Goal: Information Seeking & Learning: Learn about a topic

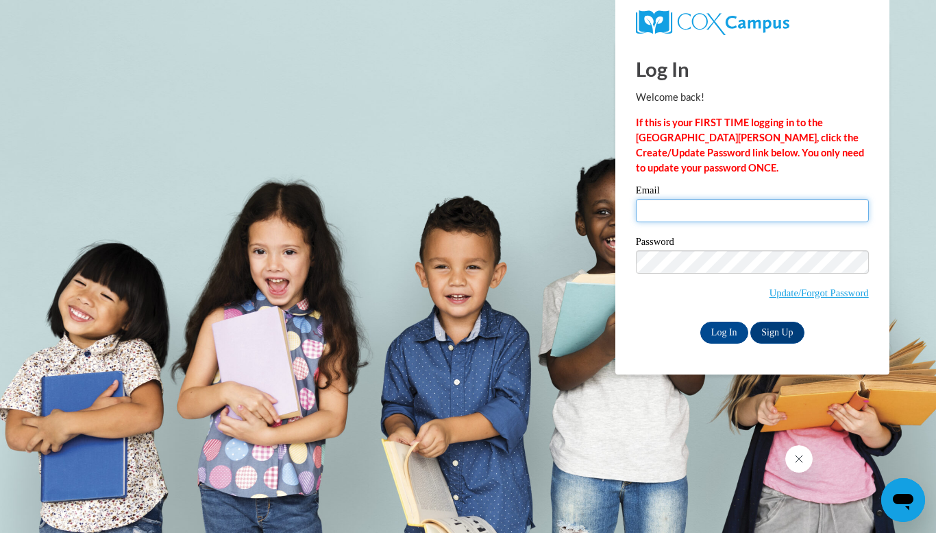
click at [670, 208] on input "Email" at bounding box center [752, 210] width 233 height 23
type input "westbergc@prescott.k12.wi.us"
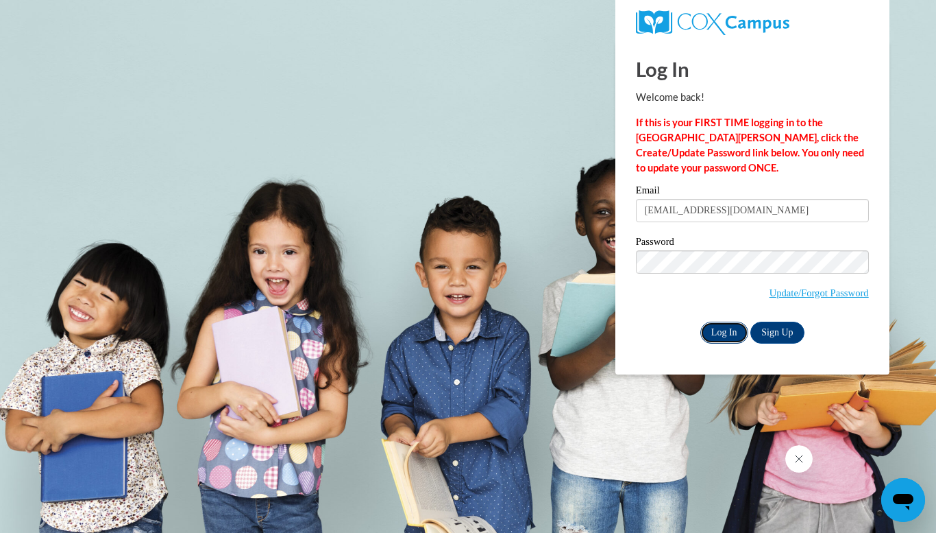
click at [718, 332] on input "Log In" at bounding box center [725, 333] width 48 height 22
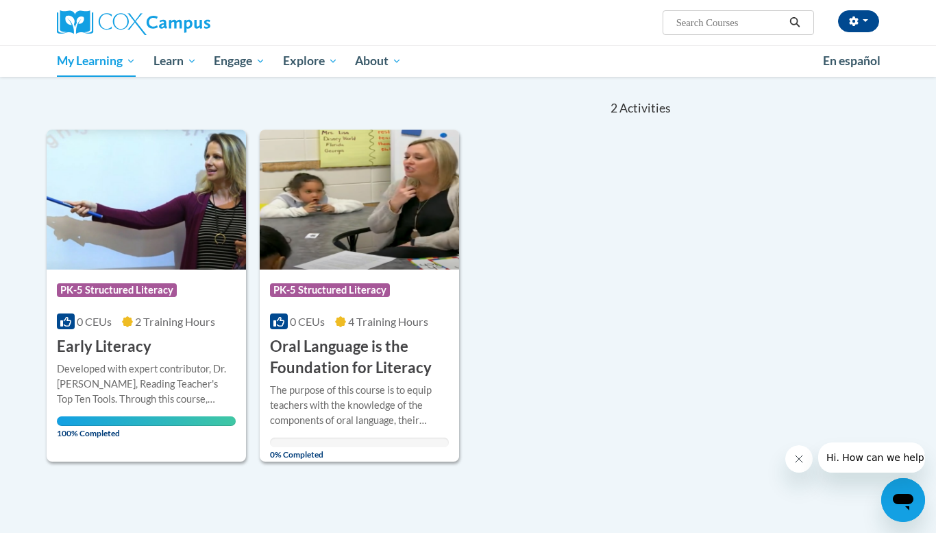
scroll to position [128, 0]
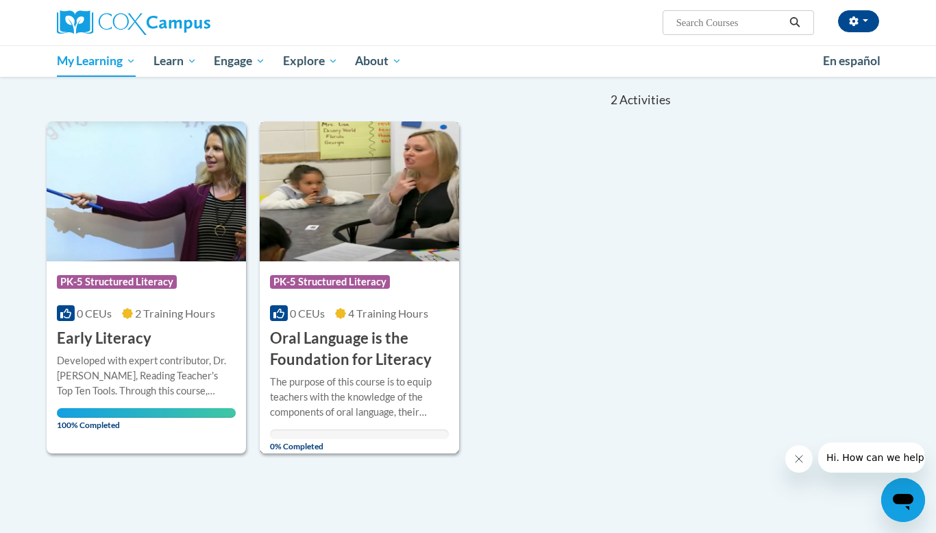
click at [375, 344] on h3 "Oral Language is the Foundation for Literacy" at bounding box center [359, 349] width 179 height 43
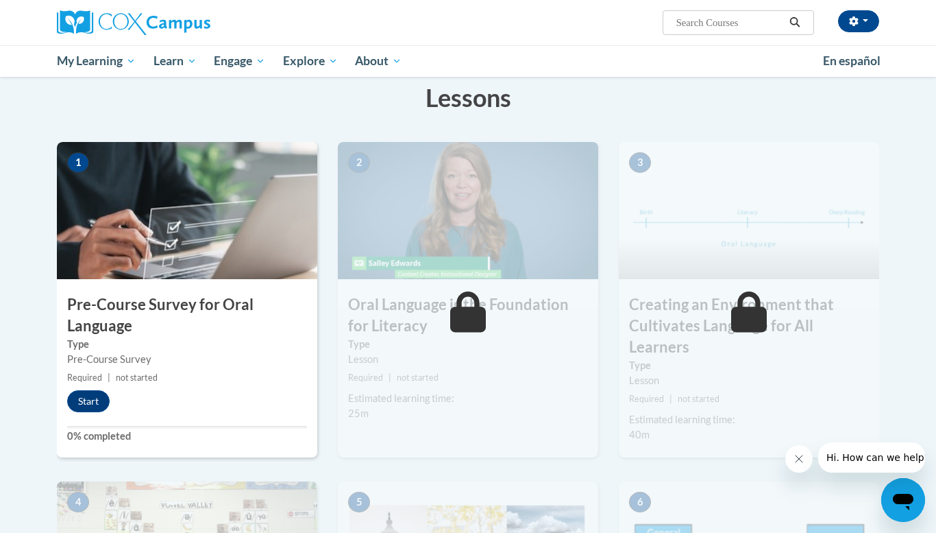
scroll to position [215, 0]
click at [101, 391] on button "Start" at bounding box center [88, 402] width 43 height 22
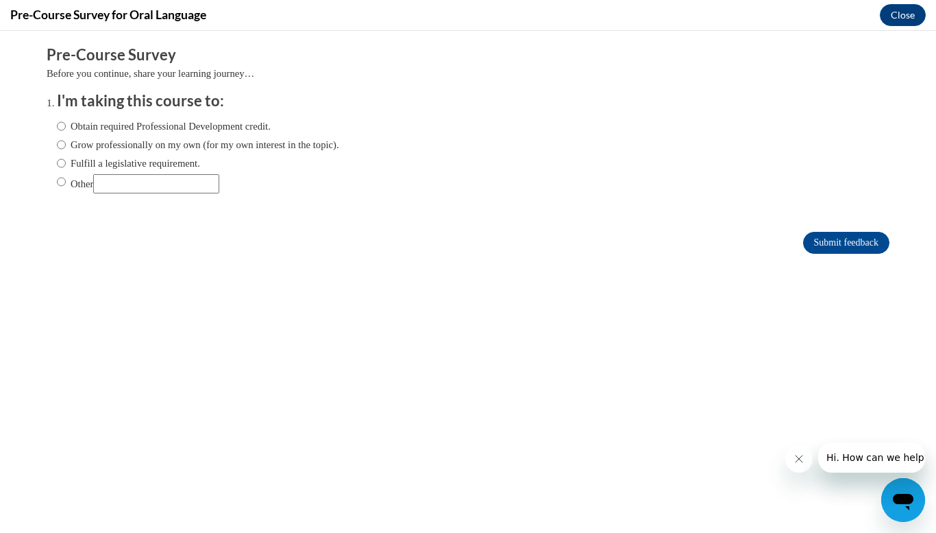
scroll to position [0, 0]
click at [60, 162] on input "Fulfill a legislative requirement." at bounding box center [61, 163] width 9 height 15
radio input "true"
click at [829, 243] on input "Submit feedback" at bounding box center [846, 243] width 86 height 22
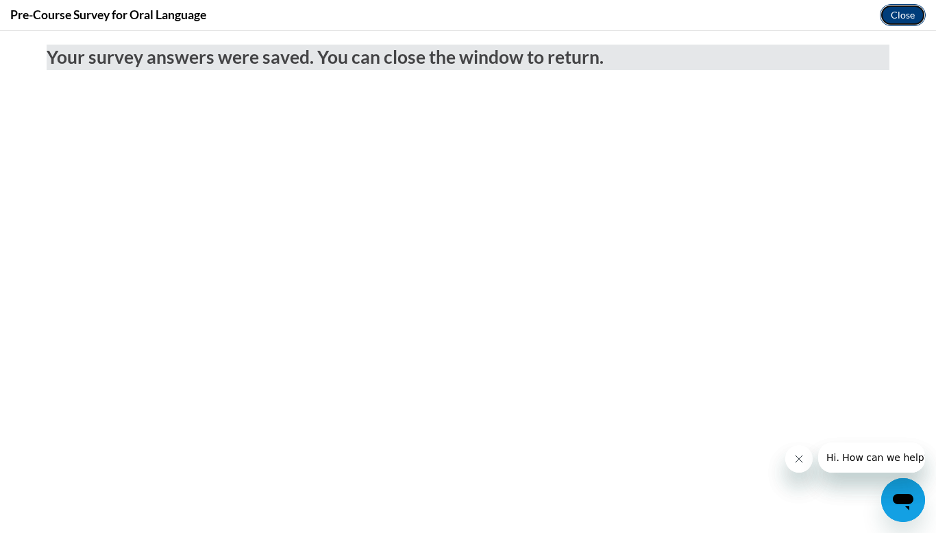
click at [907, 8] on button "Close" at bounding box center [903, 15] width 46 height 22
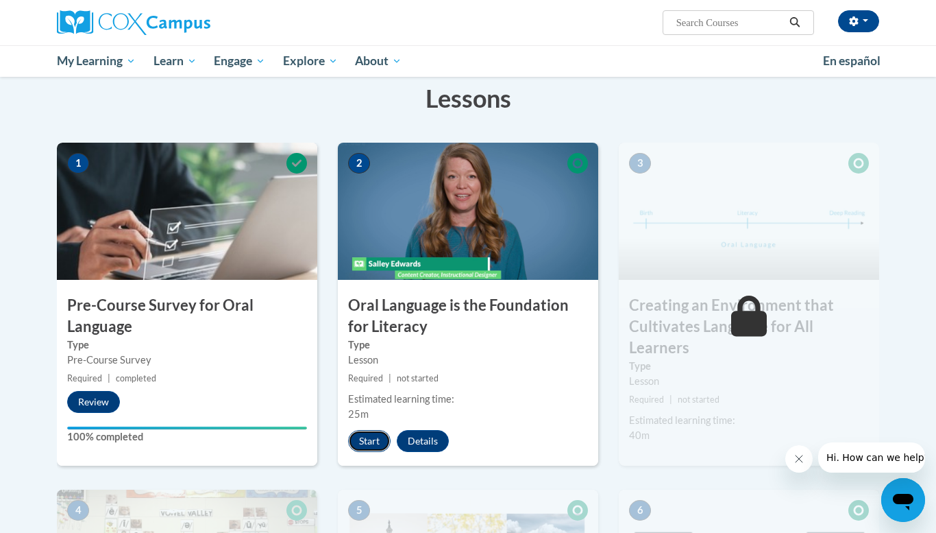
click at [367, 438] on button "Start" at bounding box center [369, 441] width 43 height 22
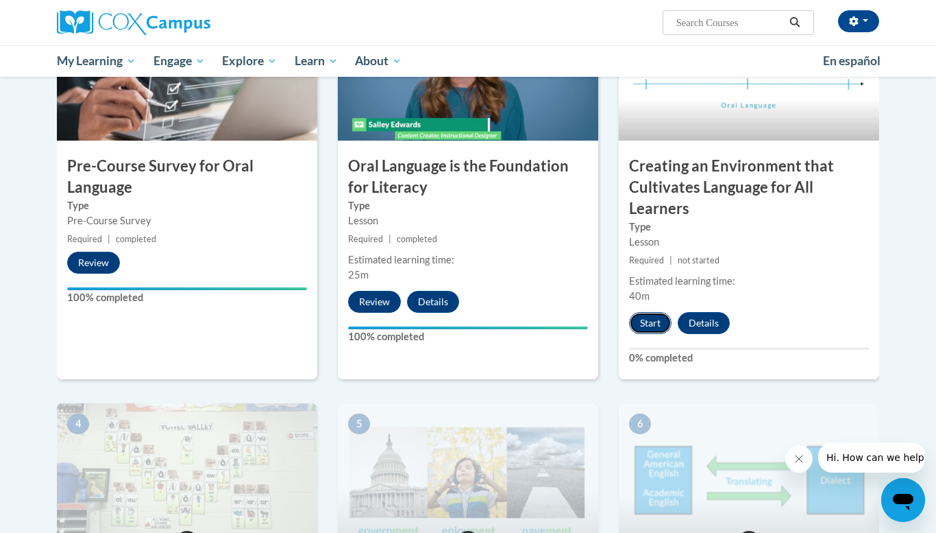
click at [643, 319] on button "Start" at bounding box center [650, 323] width 43 height 22
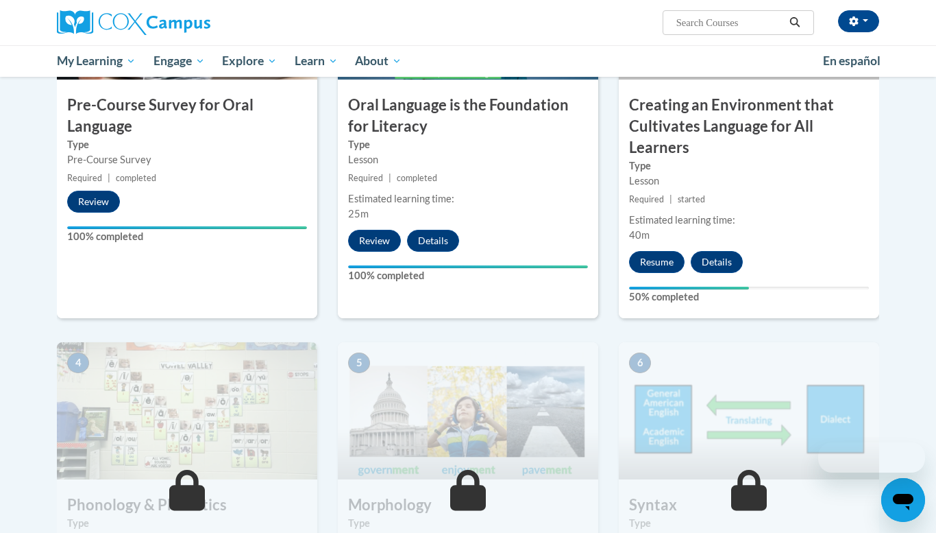
scroll to position [416, 0]
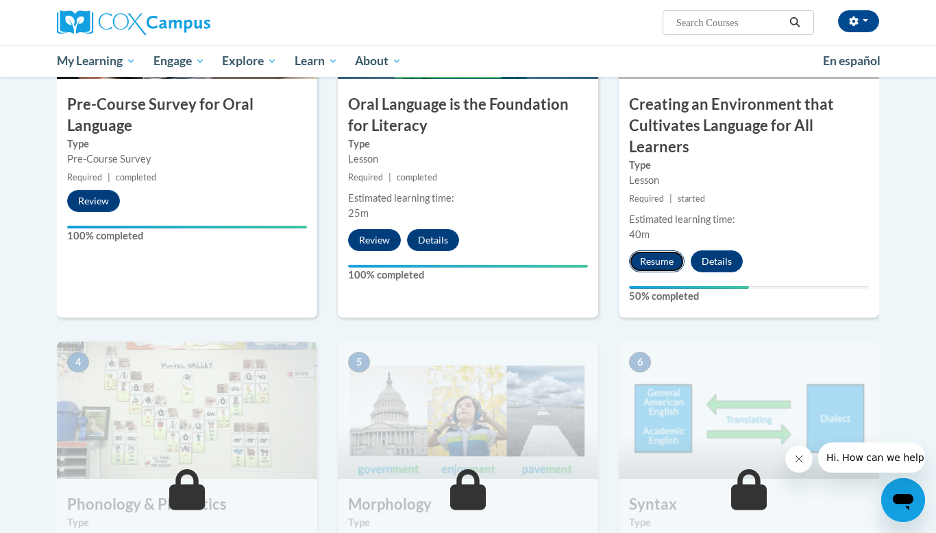
click at [657, 266] on button "Resume" at bounding box center [657, 261] width 56 height 22
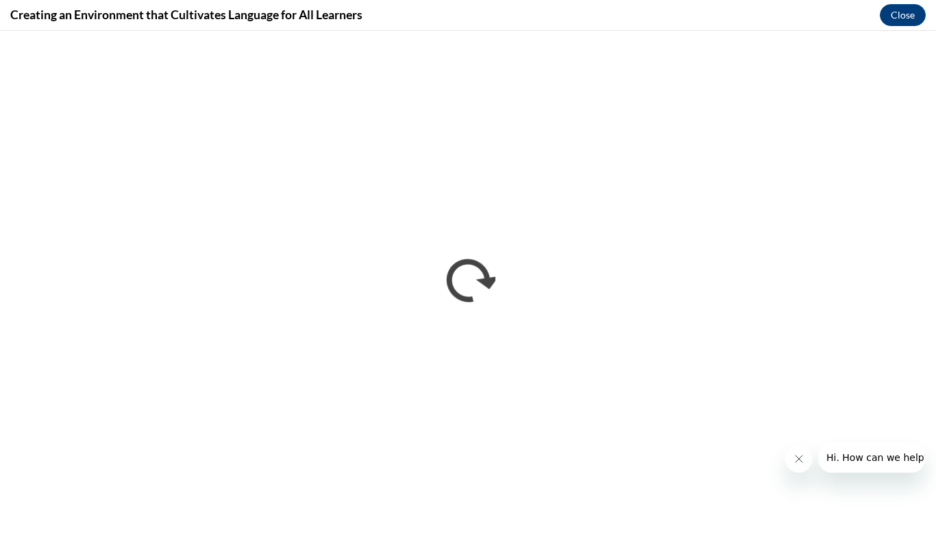
scroll to position [0, 0]
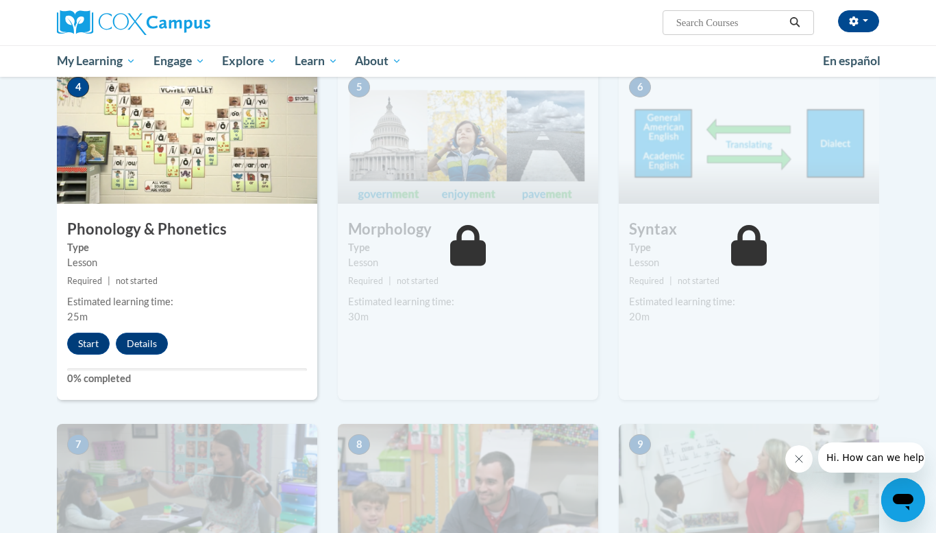
scroll to position [727, 0]
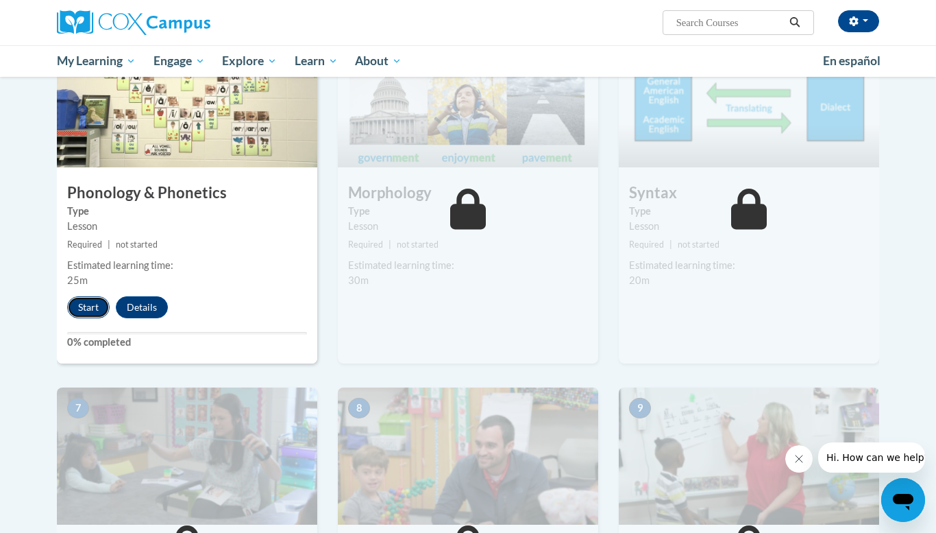
click at [73, 314] on button "Start" at bounding box center [88, 307] width 43 height 22
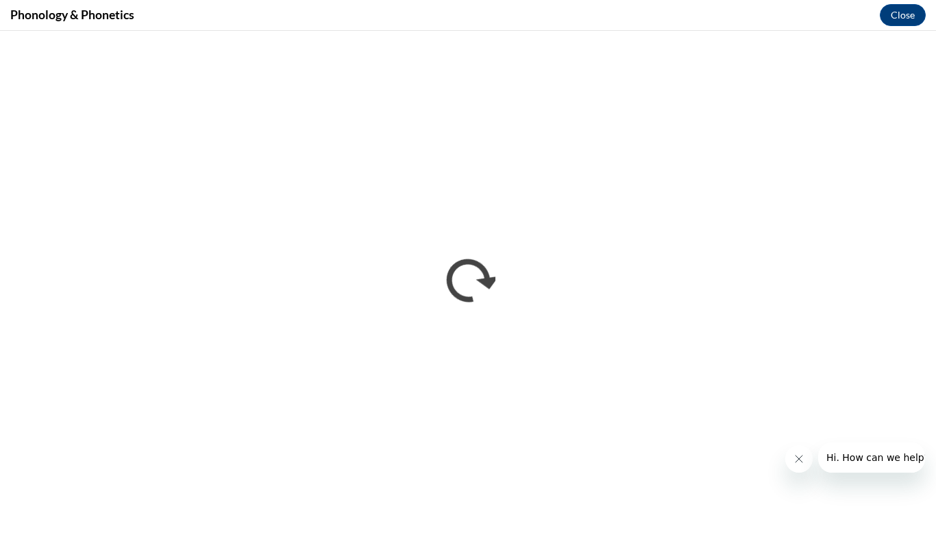
scroll to position [0, 0]
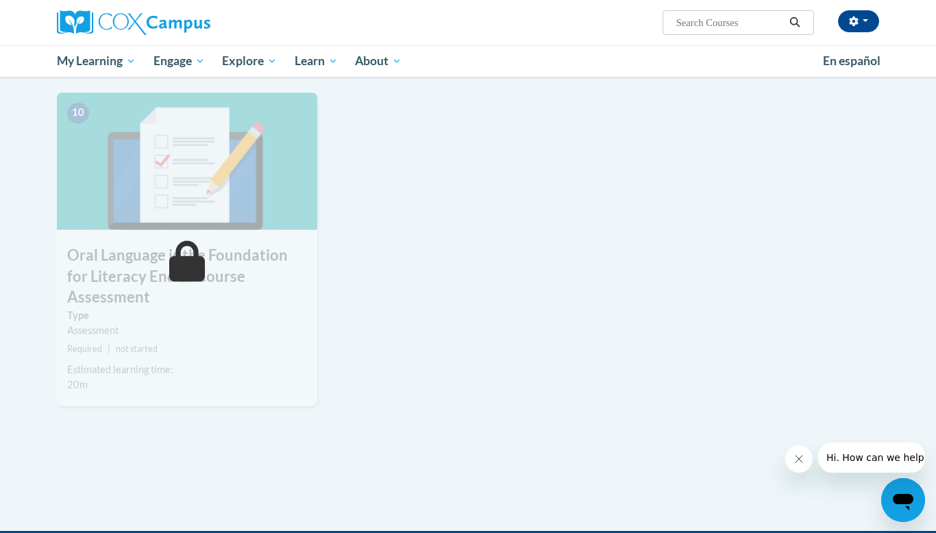
scroll to position [1340, 0]
